Goal: Find specific page/section: Find specific page/section

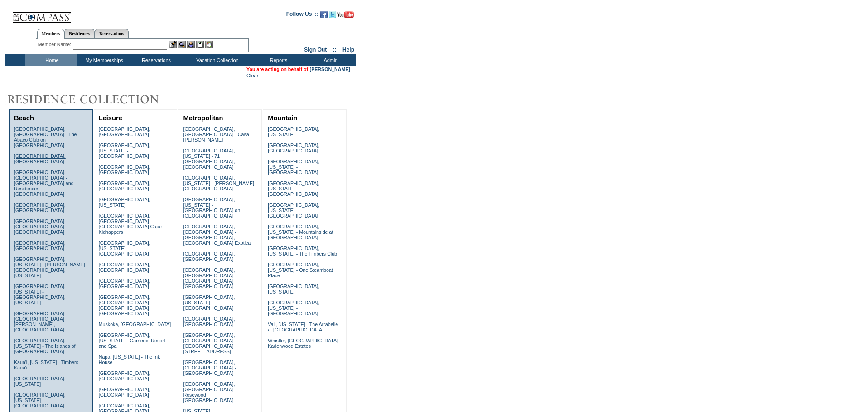
click at [44, 153] on link "[GEOGRAPHIC_DATA], [GEOGRAPHIC_DATA]" at bounding box center [40, 158] width 52 height 11
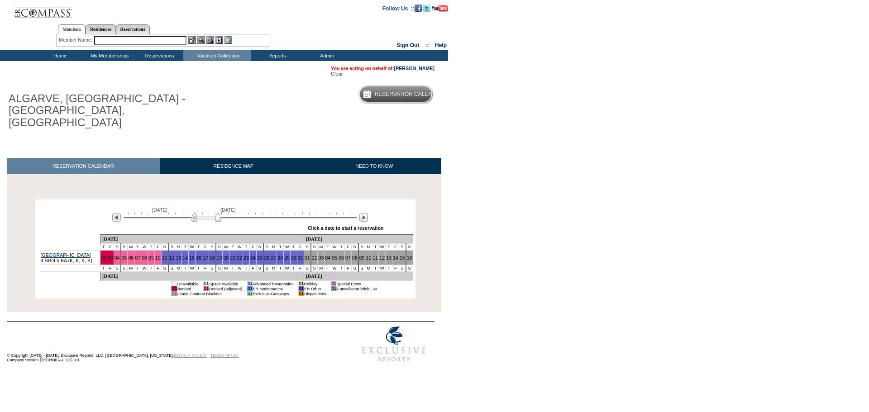
click at [262, 213] on div at bounding box center [240, 217] width 233 height 9
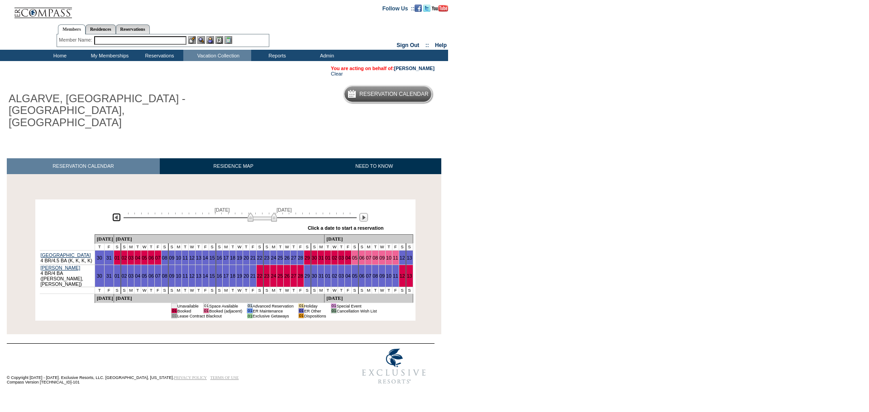
click at [117, 213] on img at bounding box center [116, 217] width 9 height 9
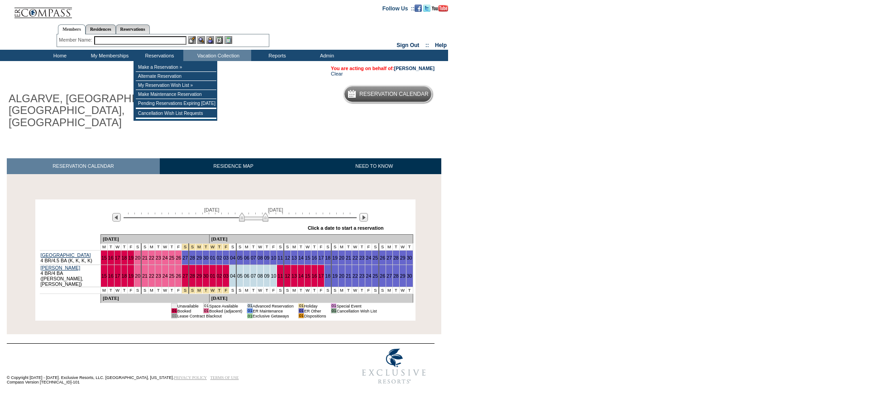
click at [140, 40] on input "text" at bounding box center [140, 40] width 92 height 9
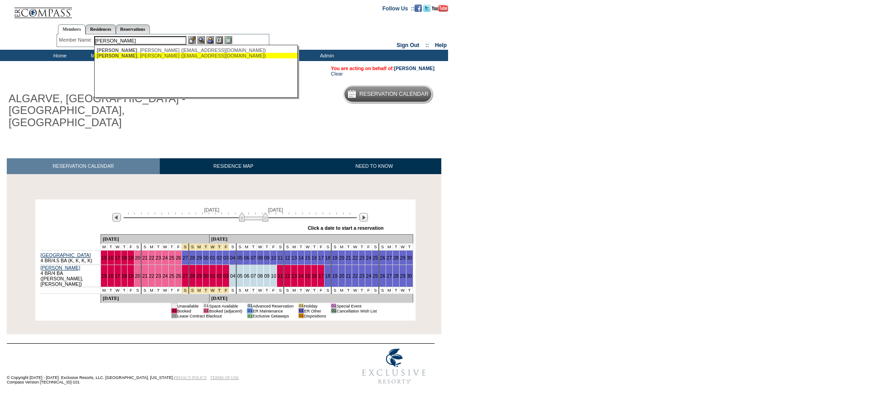
click at [155, 56] on div "Lightner , Kathy (klightnerhome@gmail.com)" at bounding box center [196, 55] width 199 height 5
type input "Lightner, Kathy (klightnerhome@gmail.com)"
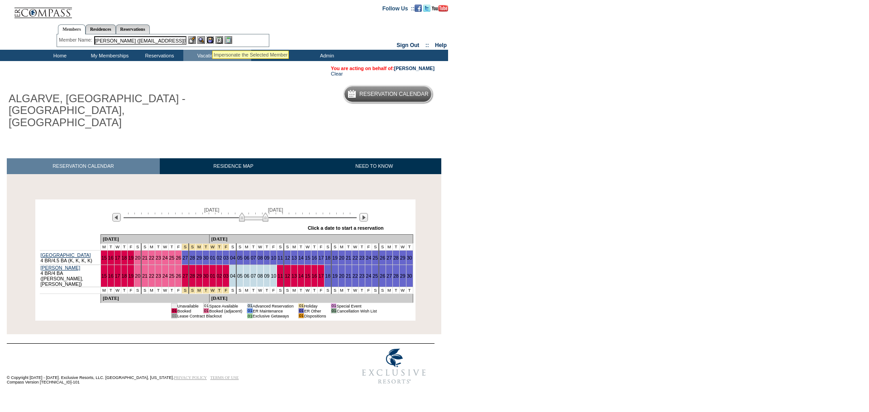
click at [212, 38] on img at bounding box center [210, 40] width 8 height 8
click at [204, 38] on img at bounding box center [201, 40] width 8 height 8
